Goal: Task Accomplishment & Management: Manage account settings

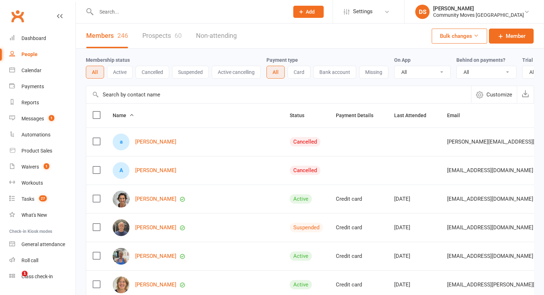
select select "100"
click at [121, 15] on input "text" at bounding box center [189, 12] width 190 height 10
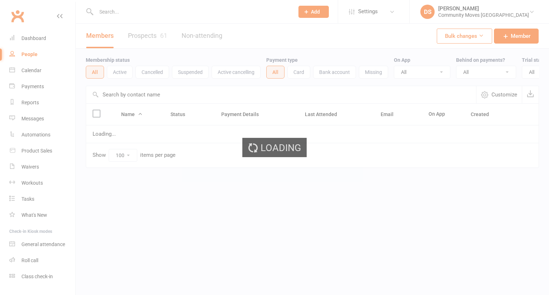
select select "100"
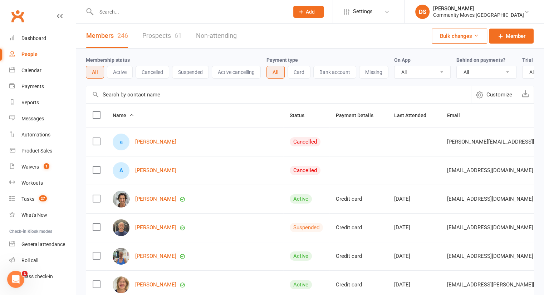
click at [161, 13] on input "text" at bounding box center [189, 12] width 190 height 10
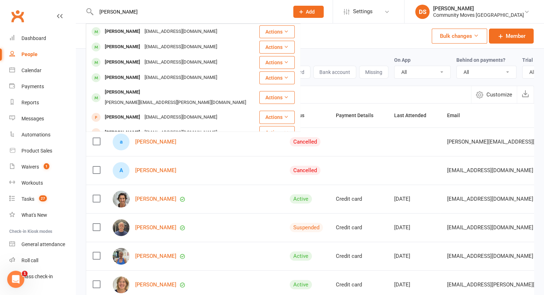
type input "Mark O"
click at [181, 46] on div "ohlsson@bigpond.net.au" at bounding box center [180, 47] width 77 height 10
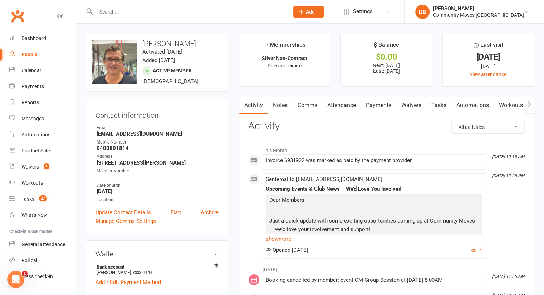
drag, startPoint x: 375, startPoint y: 106, endPoint x: 378, endPoint y: 106, distance: 3.6
click at [375, 106] on link "Payments" at bounding box center [378, 105] width 35 height 16
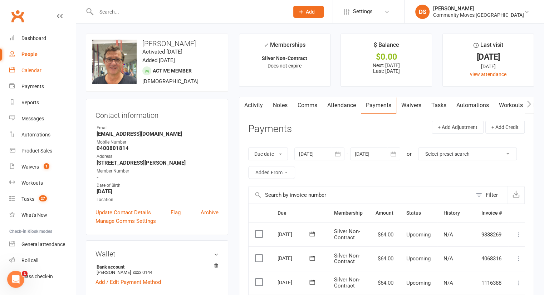
click at [31, 71] on div "Calendar" at bounding box center [31, 71] width 20 height 6
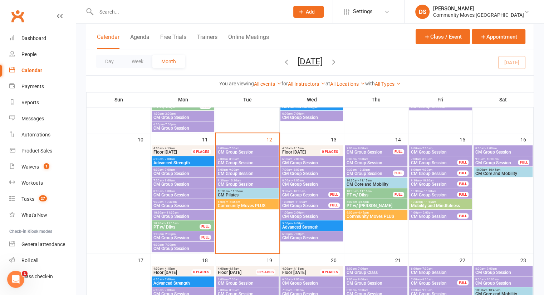
scroll to position [240, 0]
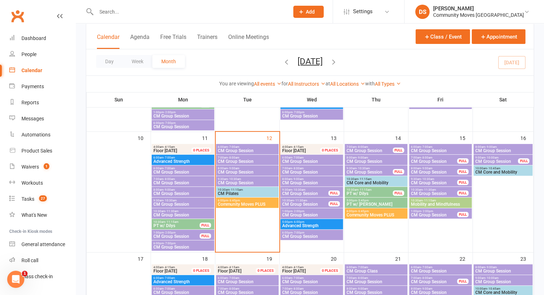
click at [304, 170] on span "CM Group Session" at bounding box center [312, 172] width 60 height 4
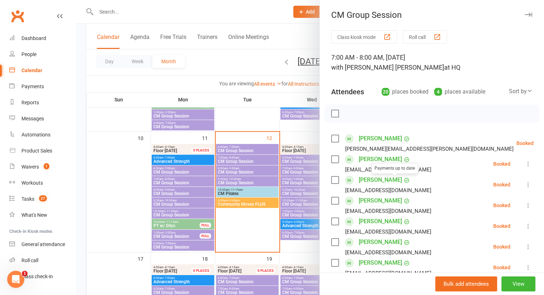
scroll to position [167, 0]
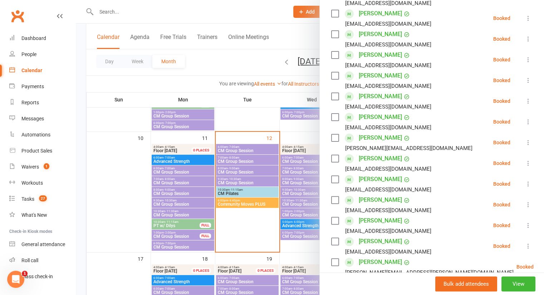
click at [522, 204] on div "Class kiosk mode Roll call 7:00 AM - 8:00 AM, Wednesday, August, 13, 2025 with …" at bounding box center [431, 187] width 224 height 646
click at [524, 207] on icon at bounding box center [527, 204] width 7 height 7
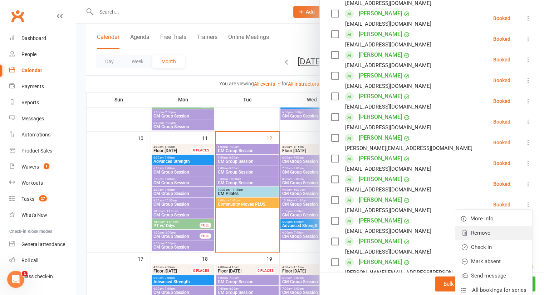
click at [476, 233] on link "Remove" at bounding box center [493, 233] width 77 height 14
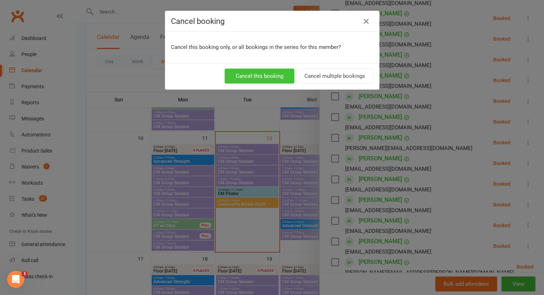
click at [271, 76] on button "Cancel this booking" at bounding box center [259, 76] width 70 height 15
